Goal: Task Accomplishment & Management: Use online tool/utility

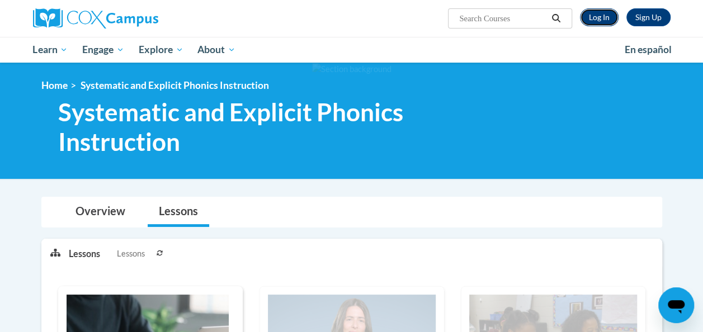
click at [591, 20] on link "Log In" at bounding box center [599, 17] width 39 height 18
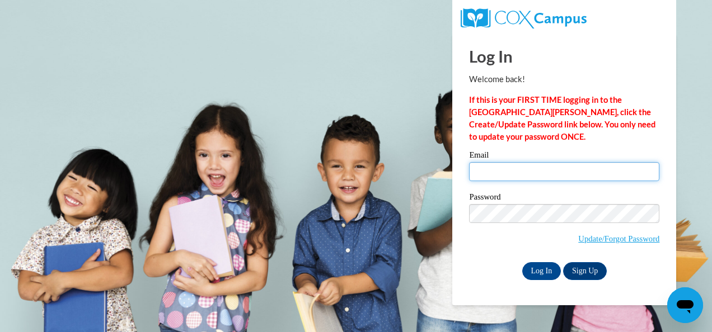
click at [555, 173] on input "Email" at bounding box center [564, 171] width 190 height 19
type input "hgonza102@calstatela.edu"
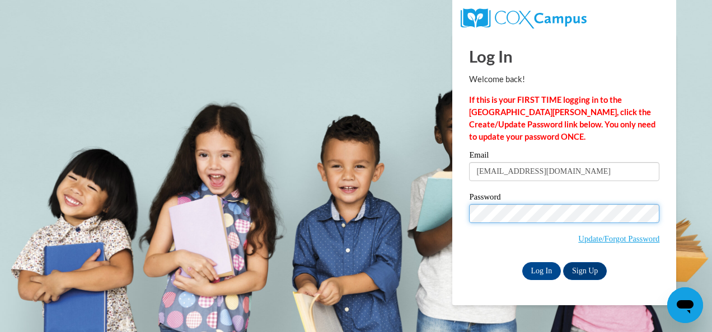
click at [522, 262] on input "Log In" at bounding box center [541, 271] width 39 height 18
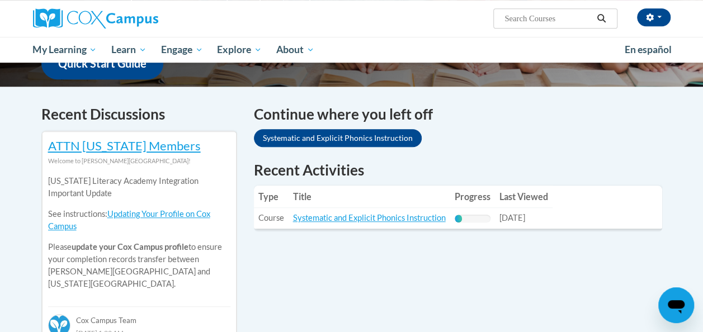
scroll to position [308, 0]
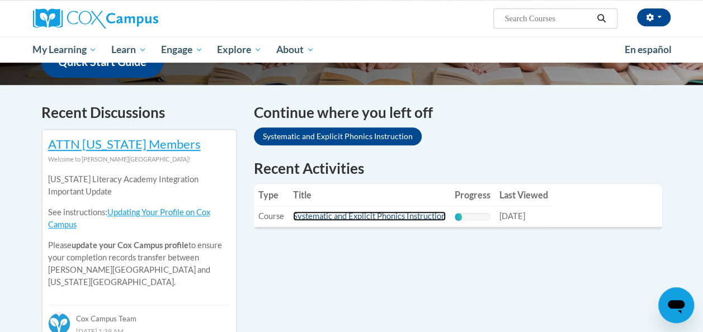
click at [384, 218] on link "Systematic and Explicit Phonics Instruction" at bounding box center [369, 217] width 153 height 10
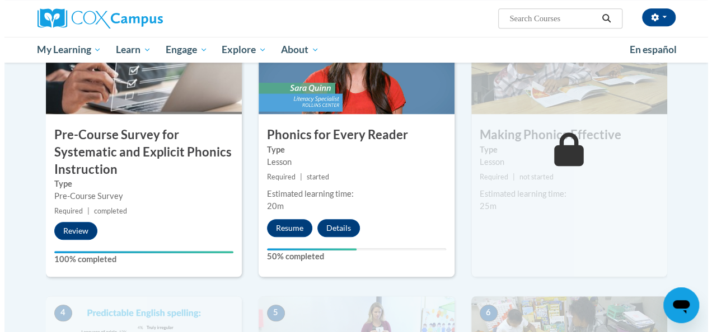
scroll to position [320, 0]
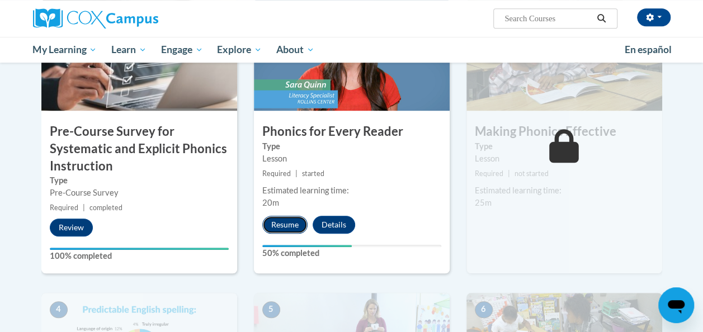
click at [289, 222] on button "Resume" at bounding box center [284, 225] width 45 height 18
